Goal: Information Seeking & Learning: Learn about a topic

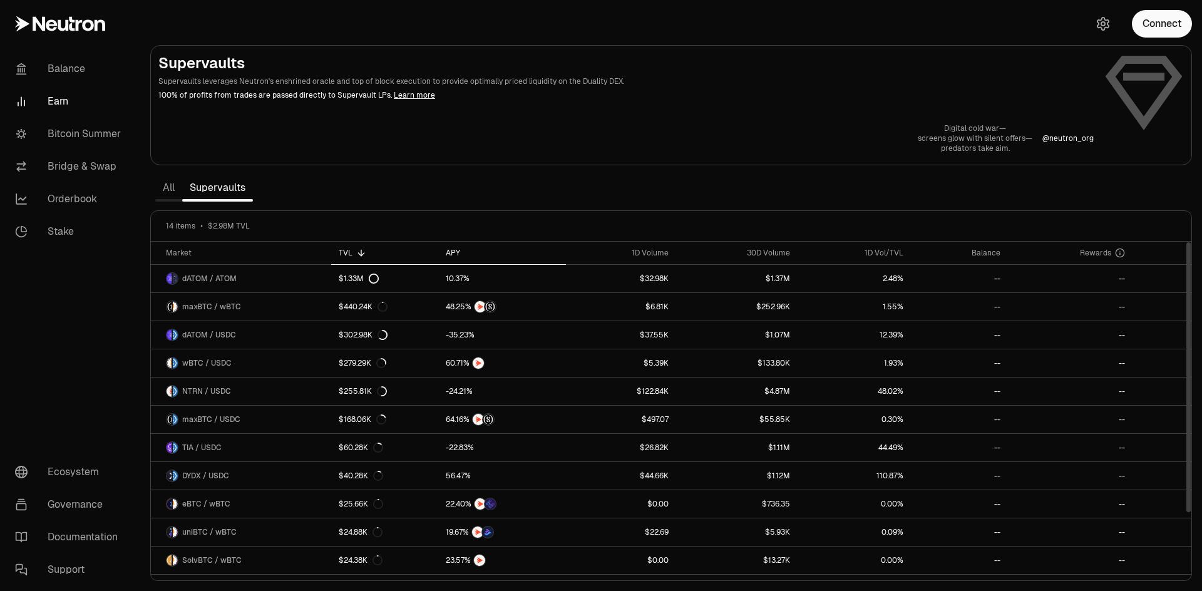
click at [441, 252] on th "APY" at bounding box center [502, 253] width 128 height 23
click at [674, 256] on th "1D Volume" at bounding box center [621, 253] width 111 height 23
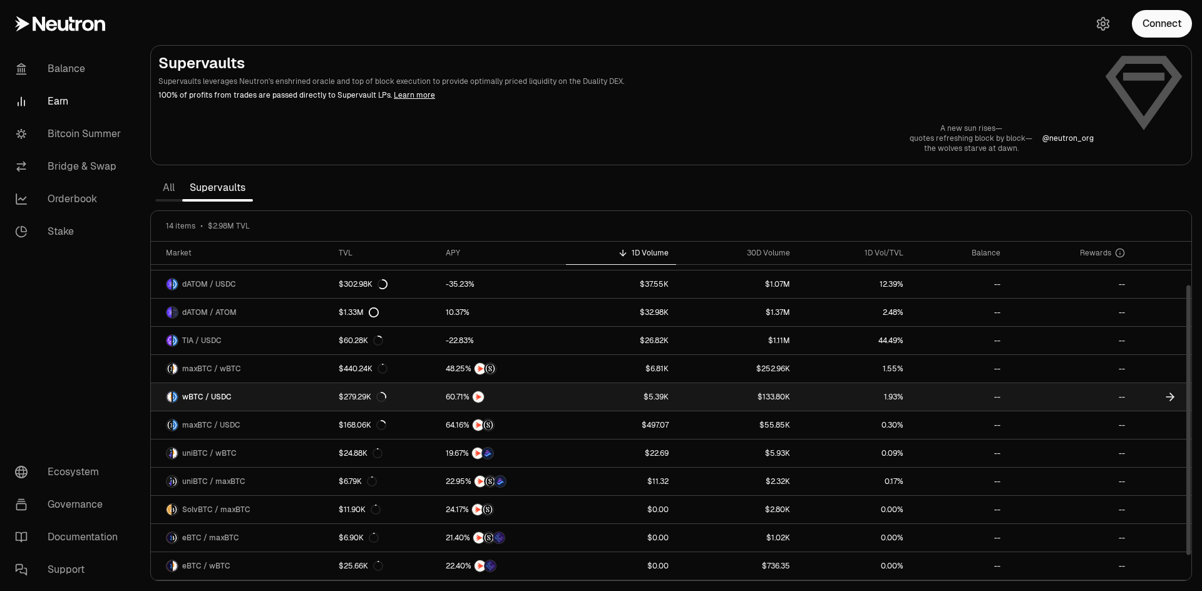
scroll to position [78, 0]
